Goal: Task Accomplishment & Management: Use online tool/utility

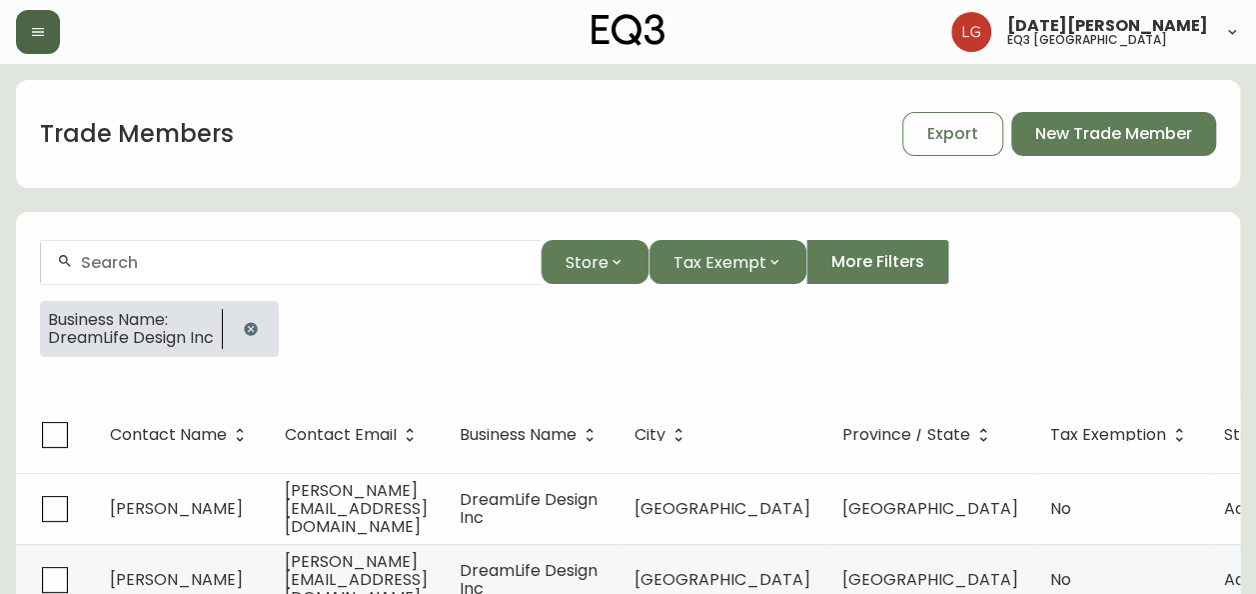
click at [42, 42] on button "button" at bounding box center [38, 32] width 44 height 44
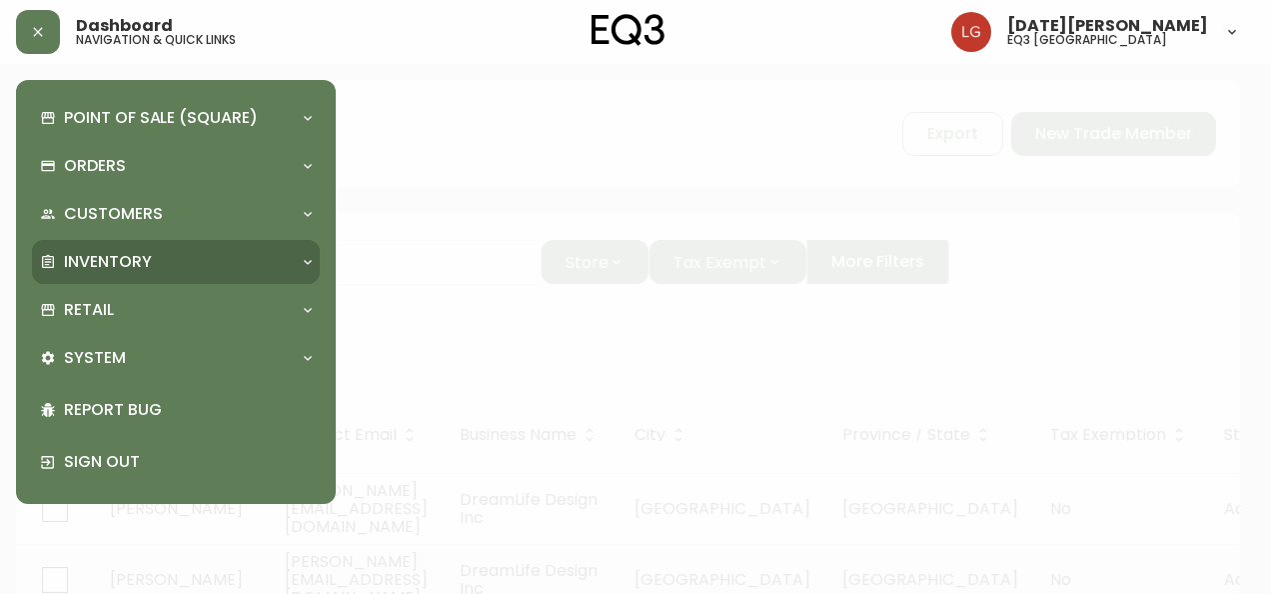
click at [148, 253] on p "Inventory" at bounding box center [108, 262] width 88 height 22
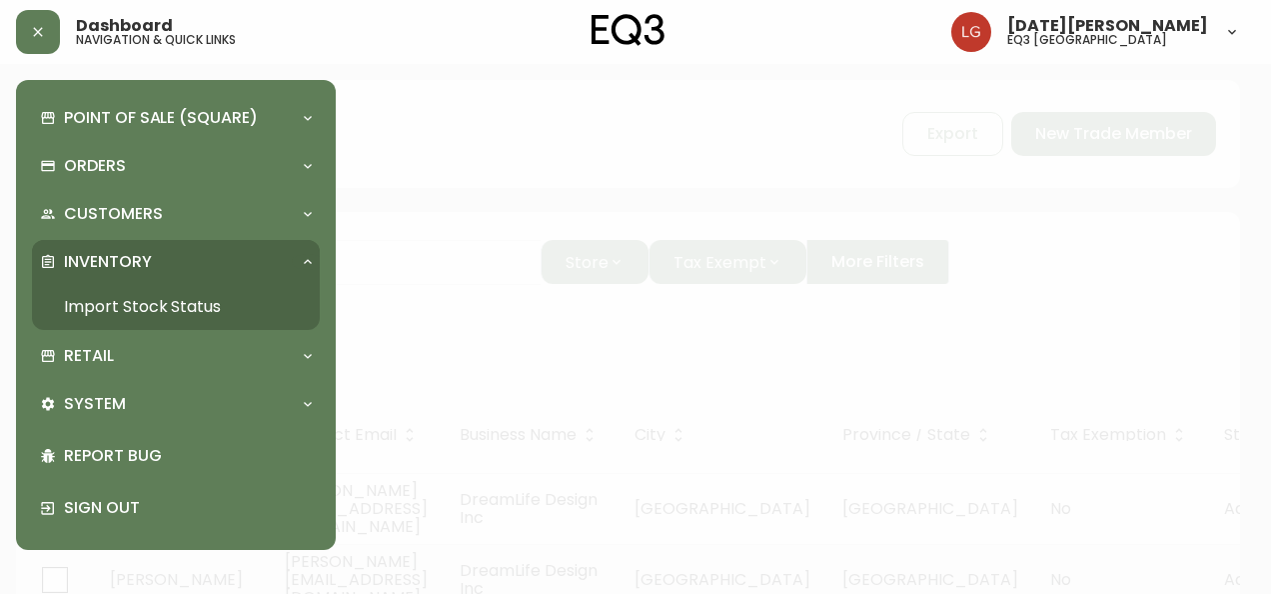
click at [130, 298] on link "Import Stock Status" at bounding box center [176, 307] width 288 height 46
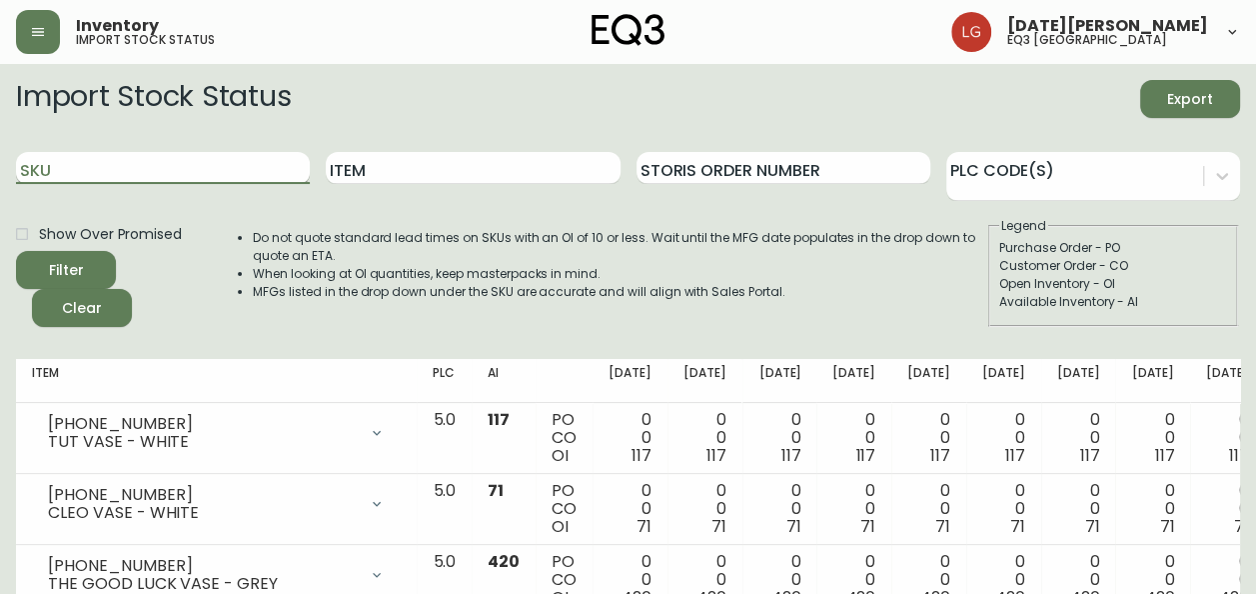
click at [162, 167] on input "SKU" at bounding box center [163, 168] width 294 height 32
paste input "3020-831-9"
type input "3020-831-9"
click at [16, 251] on button "Filter" at bounding box center [66, 270] width 100 height 38
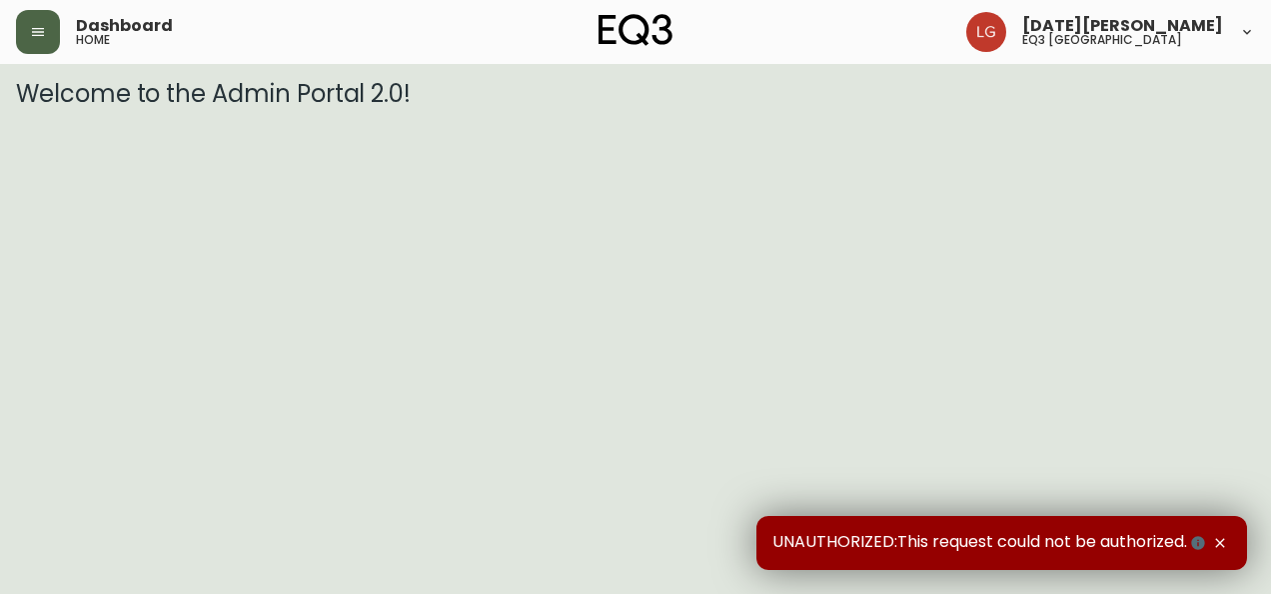
click at [35, 26] on icon "button" at bounding box center [38, 32] width 16 height 16
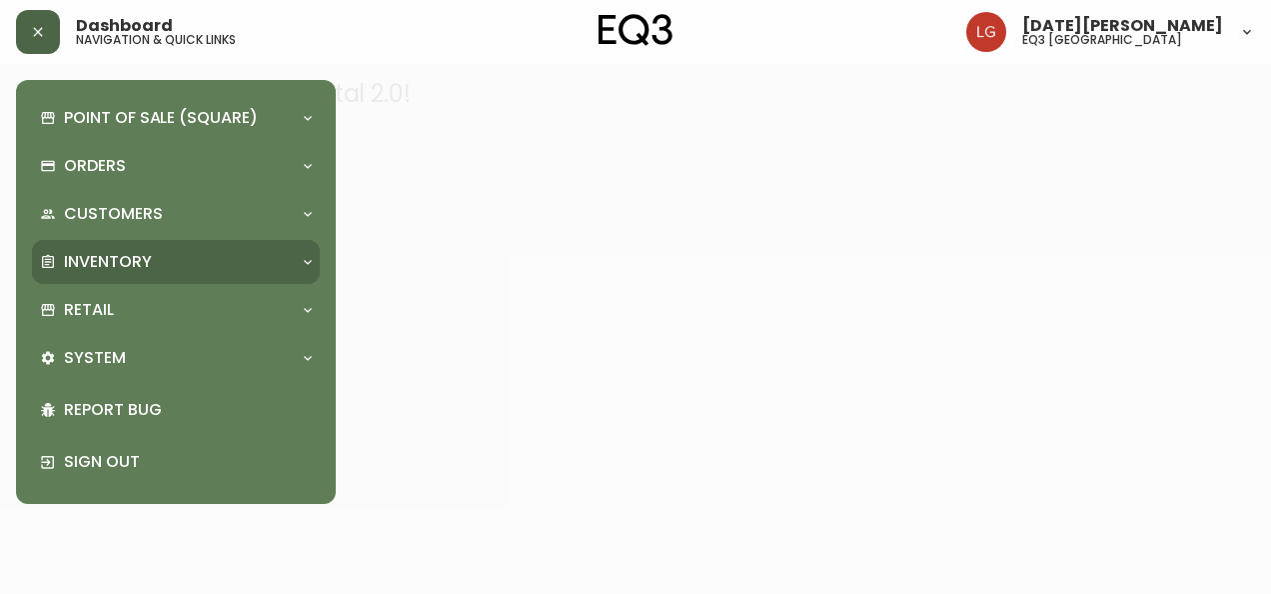
click at [154, 260] on div "Inventory" at bounding box center [166, 262] width 252 height 22
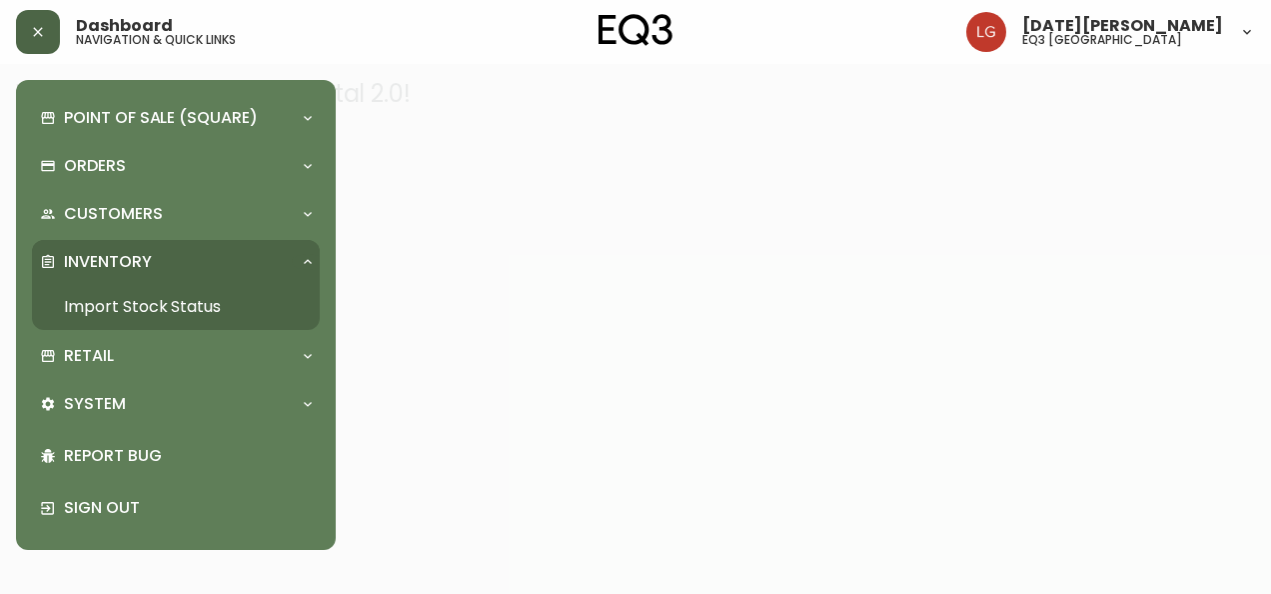
click at [164, 296] on link "Import Stock Status" at bounding box center [176, 307] width 288 height 46
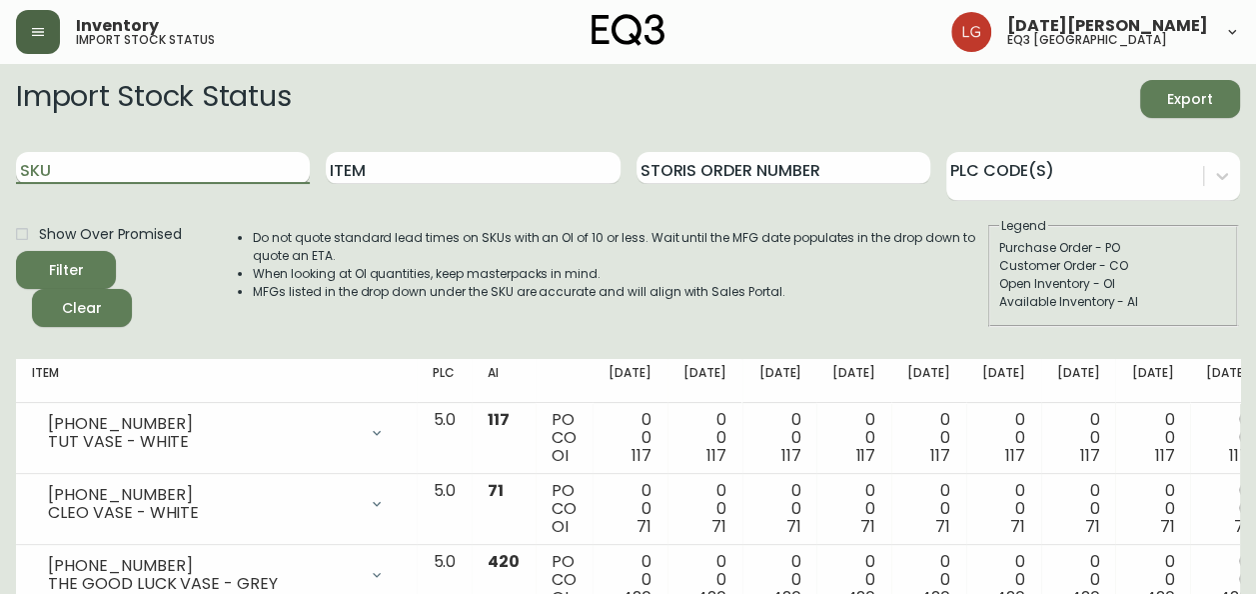
click at [166, 153] on input "SKU" at bounding box center [163, 168] width 294 height 32
paste input "[PHONE_NUMBER]"
click at [16, 251] on button "Filter" at bounding box center [66, 270] width 100 height 38
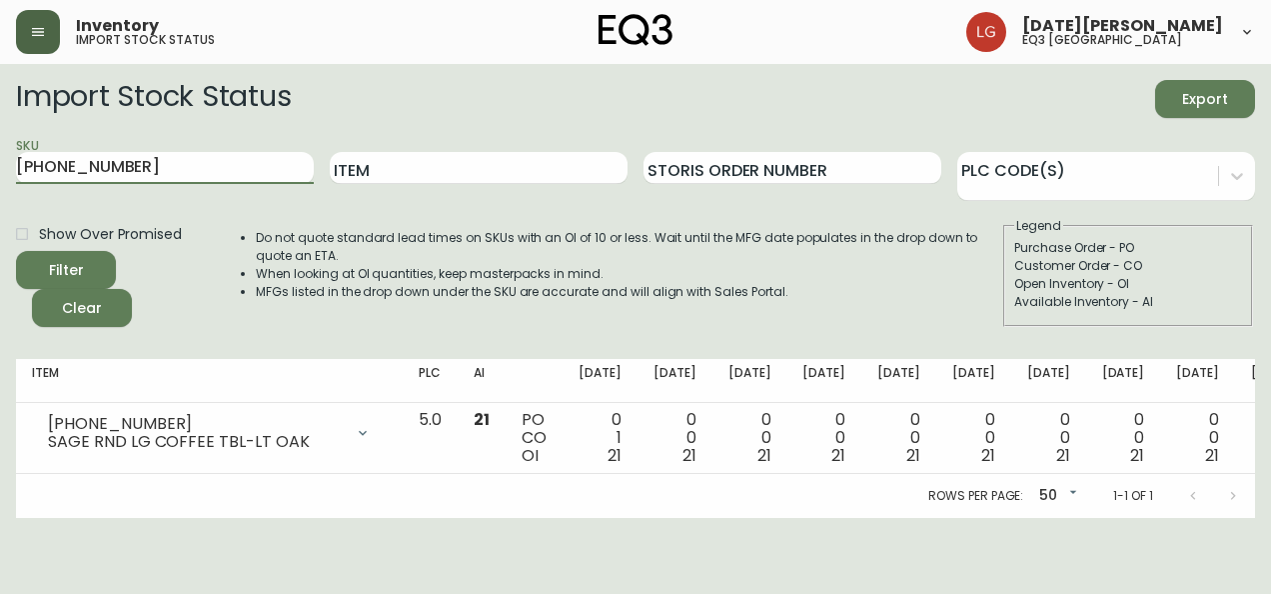
drag, startPoint x: 134, startPoint y: 164, endPoint x: -4, endPoint y: 148, distance: 138.8
click at [0, 148] on html "Inventory import stock status [DATE][PERSON_NAME] eq3 [GEOGRAPHIC_DATA] Import …" at bounding box center [635, 259] width 1271 height 518
paste input "17"
click at [16, 251] on button "Filter" at bounding box center [66, 270] width 100 height 38
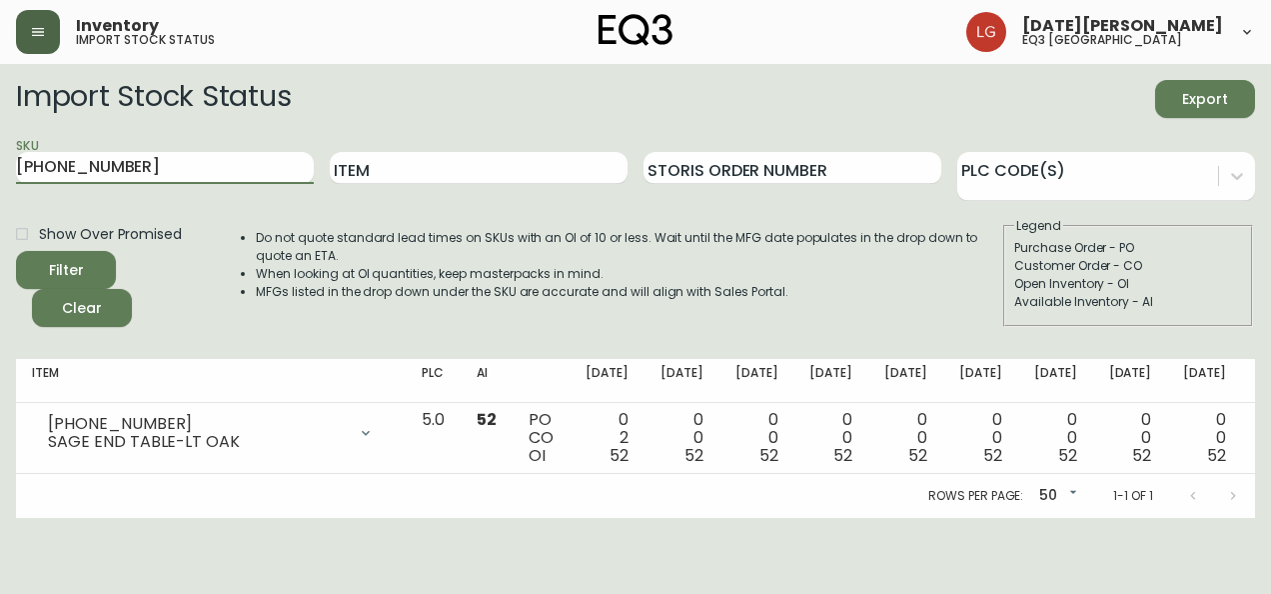
drag, startPoint x: 131, startPoint y: 168, endPoint x: -4, endPoint y: 149, distance: 136.3
click at [0, 149] on html "Inventory import stock status [DATE][PERSON_NAME] eq3 [GEOGRAPHIC_DATA] Import …" at bounding box center [635, 259] width 1271 height 518
paste input "[PHONE_NUMBER]"
click at [16, 251] on button "Filter" at bounding box center [66, 270] width 100 height 38
drag, startPoint x: 136, startPoint y: 161, endPoint x: 0, endPoint y: 148, distance: 136.5
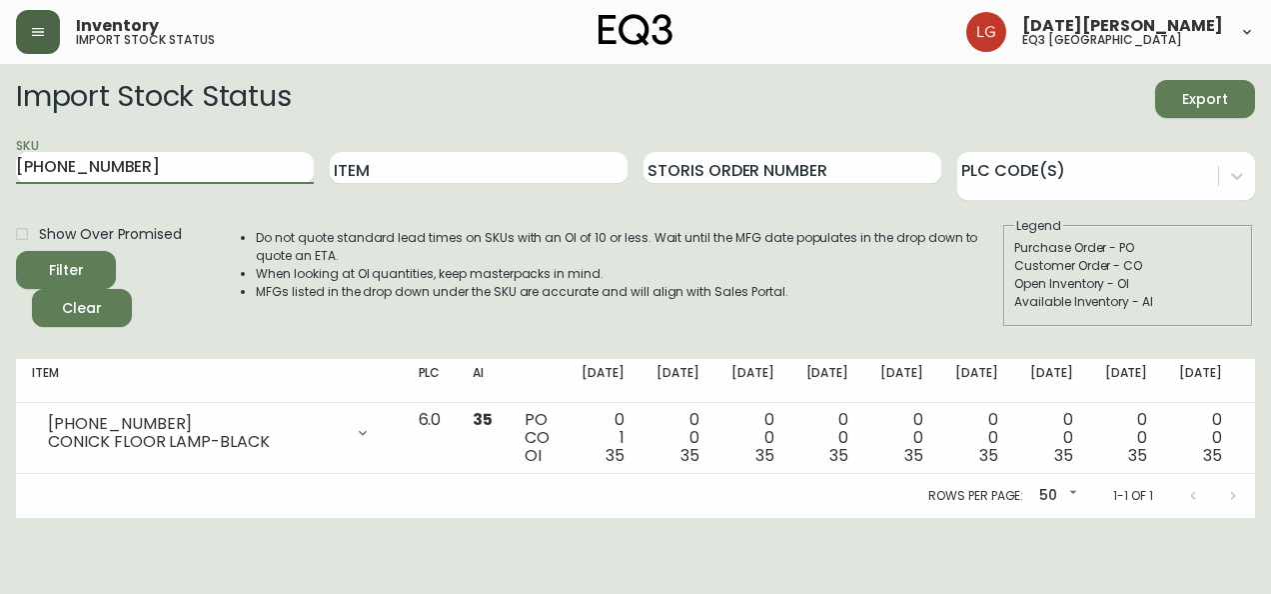
click at [0, 149] on html "Inventory import stock status [DATE][PERSON_NAME] eq3 [GEOGRAPHIC_DATA] Import …" at bounding box center [635, 259] width 1271 height 518
paste input "7020-191-0-B"
click at [16, 251] on button "Filter" at bounding box center [66, 270] width 100 height 38
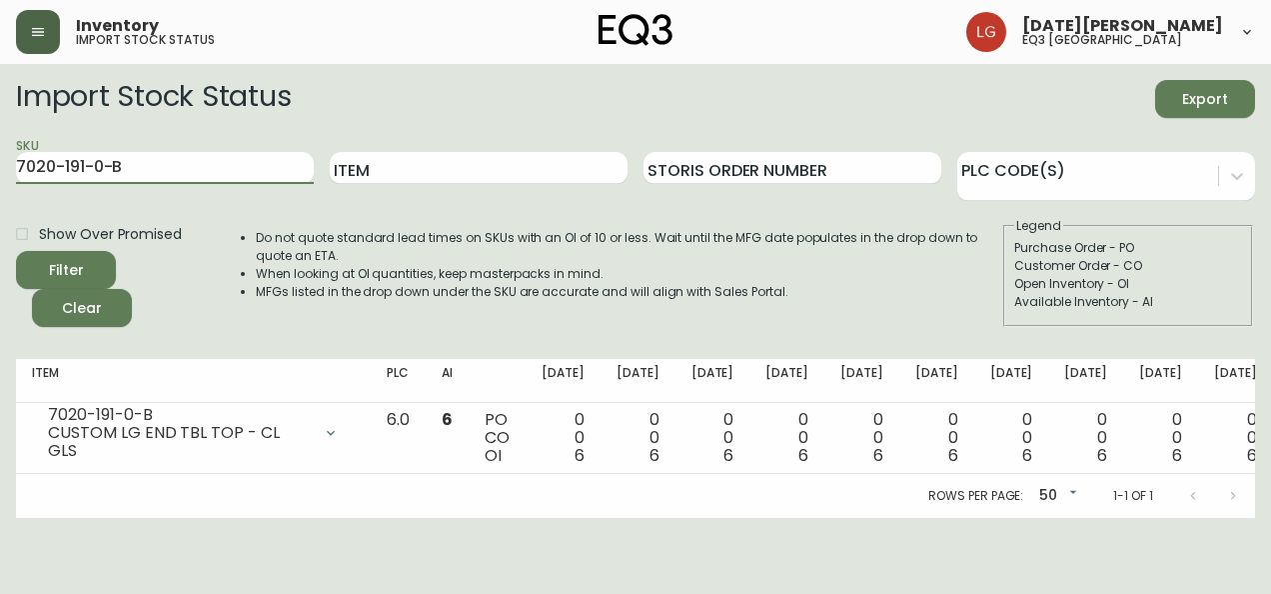
drag, startPoint x: 168, startPoint y: 152, endPoint x: 0, endPoint y: 160, distance: 168.1
click at [0, 160] on html "Inventory import stock status [DATE][PERSON_NAME] eq3 [GEOGRAPHIC_DATA] Import …" at bounding box center [635, 259] width 1271 height 518
paste input "0-4-A"
type input "7020-190-4-A"
click at [16, 251] on button "Filter" at bounding box center [66, 270] width 100 height 38
